Goal: Task Accomplishment & Management: Manage account settings

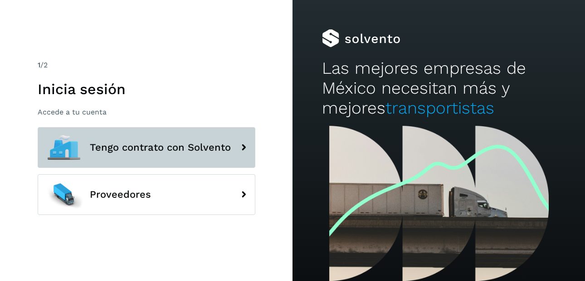
click at [133, 154] on button "Tengo contrato con Solvento" at bounding box center [147, 147] width 218 height 41
click at [143, 148] on span "Tengo contrato con Solvento" at bounding box center [160, 147] width 141 height 11
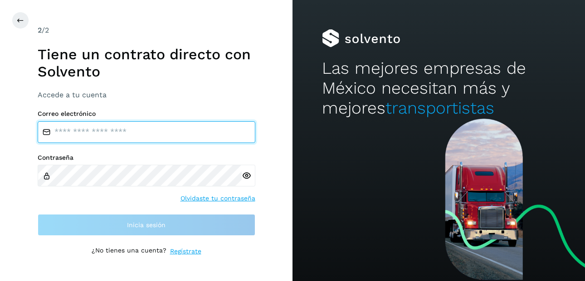
click at [150, 131] on input "email" at bounding box center [147, 132] width 218 height 22
type input "**********"
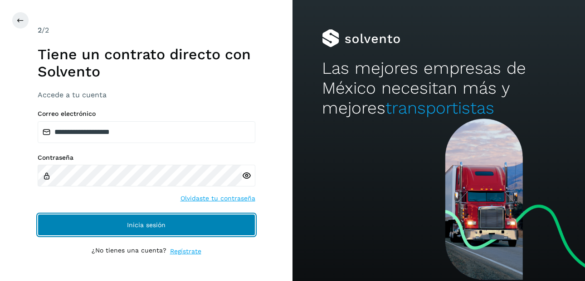
click at [141, 225] on span "Inicia sesión" at bounding box center [146, 225] width 39 height 6
click at [136, 222] on span "Inicia sesión" at bounding box center [146, 225] width 39 height 6
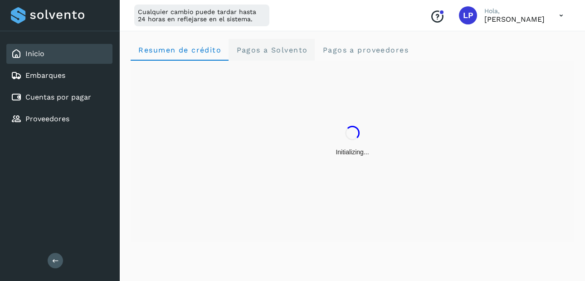
click at [267, 51] on span "Pagos a Solvento" at bounding box center [272, 50] width 72 height 9
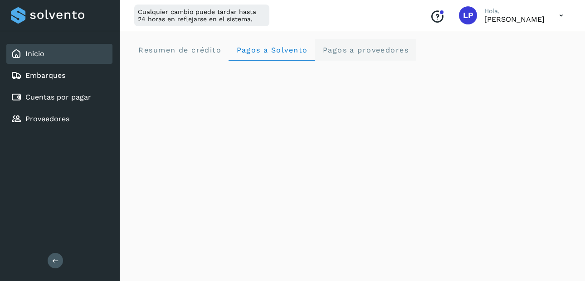
click at [367, 50] on span "Pagos a proveedores" at bounding box center [365, 50] width 87 height 9
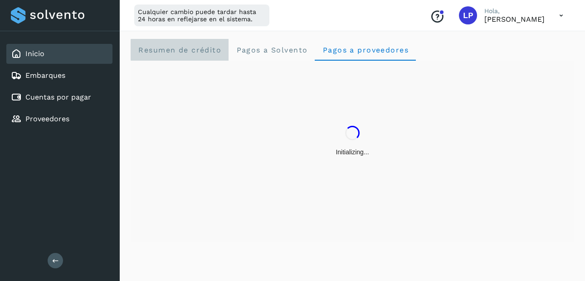
click at [157, 49] on span "Resumen de crédito" at bounding box center [179, 50] width 83 height 9
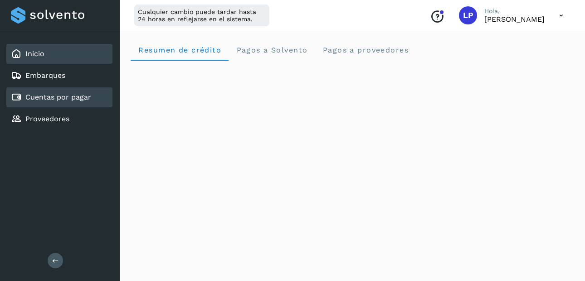
click at [89, 101] on link "Cuentas por pagar" at bounding box center [58, 97] width 66 height 9
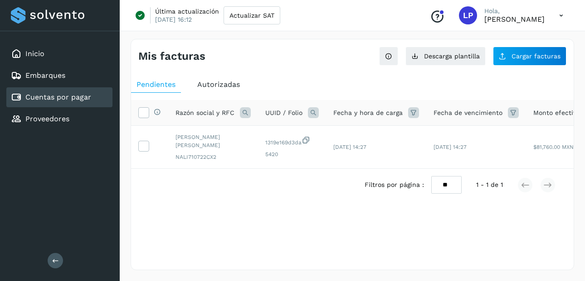
click at [223, 83] on span "Autorizadas" at bounding box center [218, 84] width 43 height 9
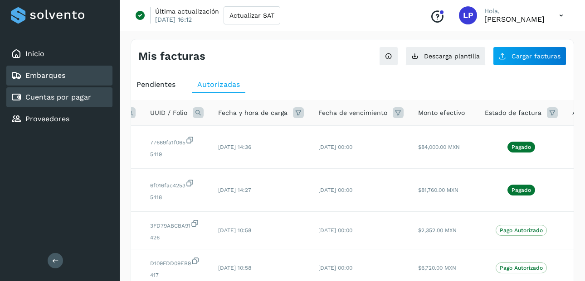
click at [54, 73] on link "Embarques" at bounding box center [45, 75] width 40 height 9
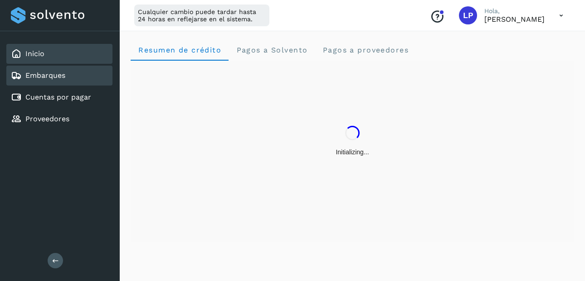
click at [40, 57] on link "Inicio" at bounding box center [34, 53] width 19 height 9
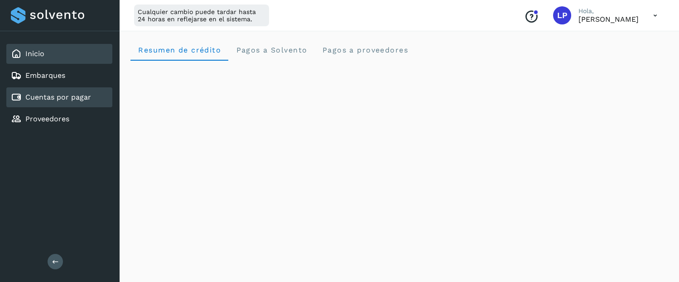
click at [49, 100] on link "Cuentas por pagar" at bounding box center [58, 97] width 66 height 9
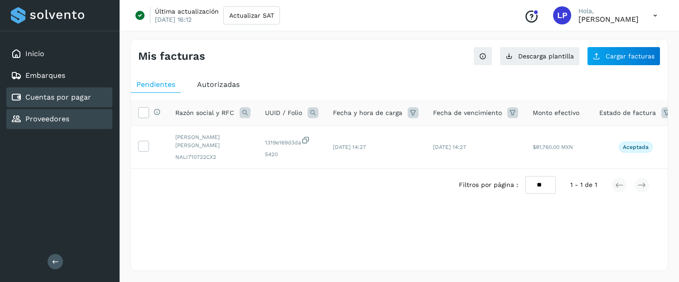
click at [44, 120] on link "Proveedores" at bounding box center [47, 119] width 44 height 9
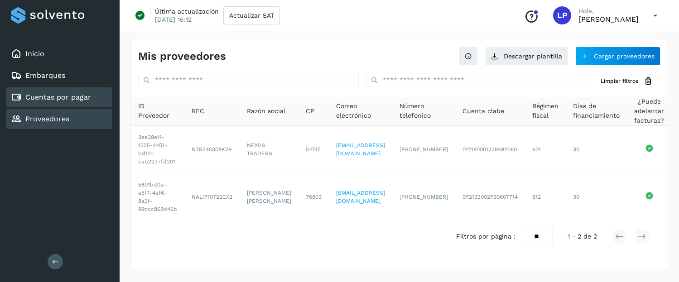
click at [72, 96] on link "Cuentas por pagar" at bounding box center [58, 97] width 66 height 9
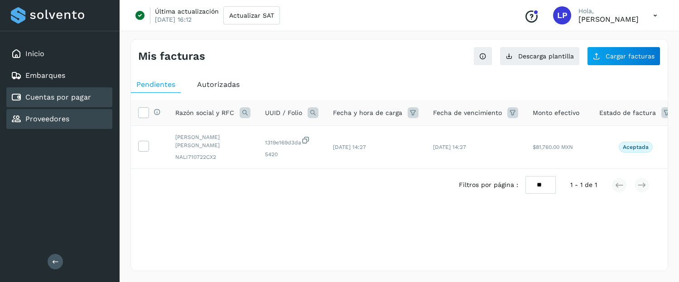
click at [62, 122] on link "Proveedores" at bounding box center [47, 119] width 44 height 9
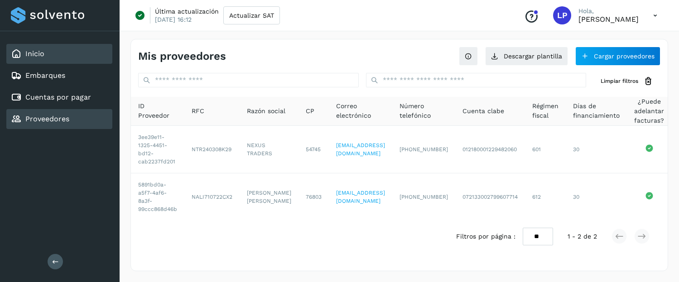
click at [33, 50] on link "Inicio" at bounding box center [34, 53] width 19 height 9
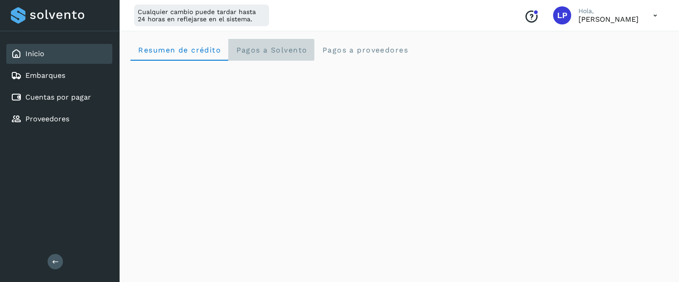
click at [282, 52] on span "Pagos a Solvento" at bounding box center [272, 50] width 72 height 9
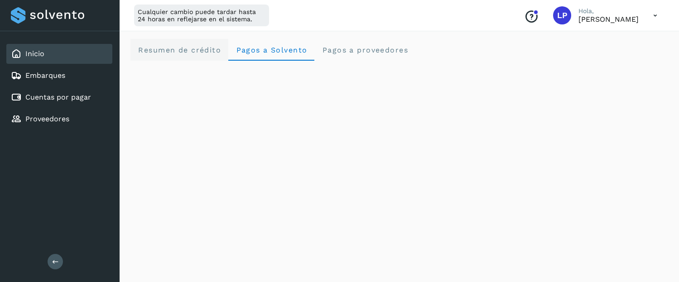
click at [172, 60] on crédito "Resumen de crédito" at bounding box center [180, 50] width 98 height 22
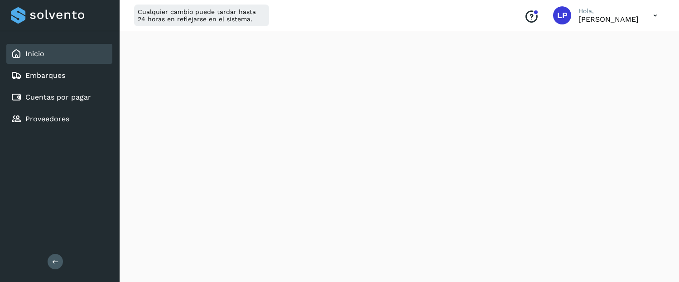
scroll to position [189, 0]
click at [89, 98] on link "Cuentas por pagar" at bounding box center [58, 97] width 66 height 9
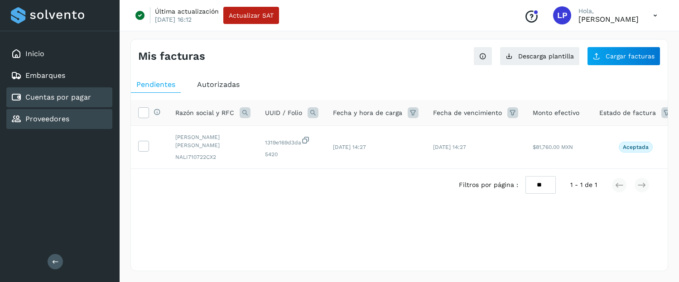
click at [70, 121] on div "Proveedores" at bounding box center [59, 119] width 106 height 20
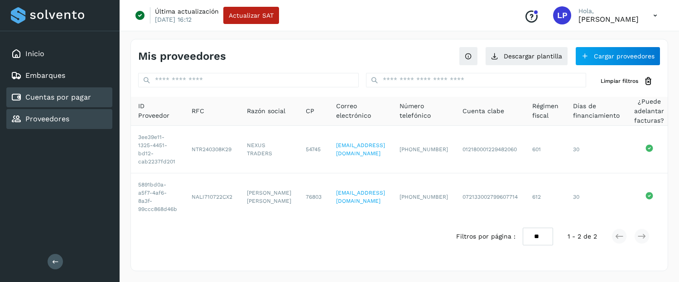
click at [73, 95] on link "Cuentas por pagar" at bounding box center [58, 97] width 66 height 9
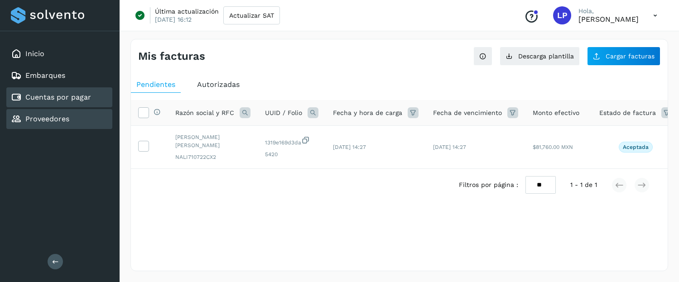
click at [56, 114] on div "Proveedores" at bounding box center [40, 119] width 58 height 11
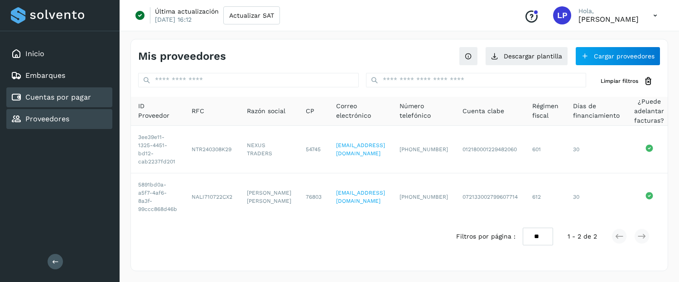
click at [86, 94] on link "Cuentas por pagar" at bounding box center [58, 97] width 66 height 9
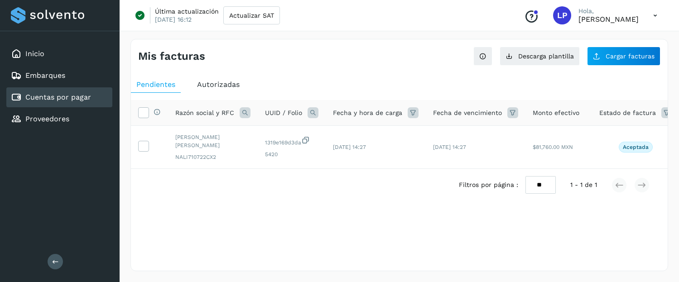
click at [217, 81] on span "Autorizadas" at bounding box center [218, 84] width 43 height 9
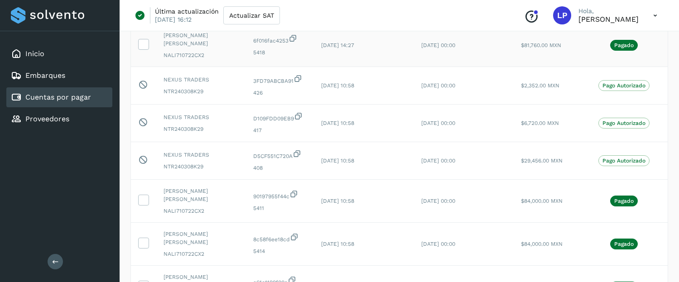
scroll to position [141, 0]
